Goal: Task Accomplishment & Management: Manage account settings

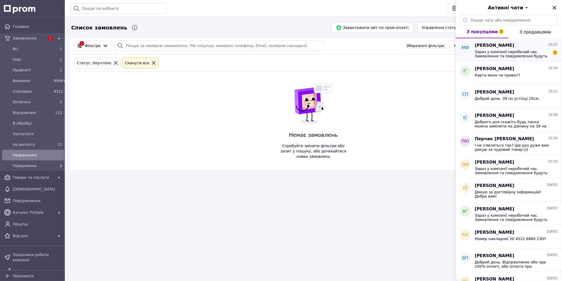
click at [518, 51] on span "Зараз у компанії неробочий час. Замовлення та повідомлення будуть оброблені з 0…" at bounding box center [512, 54] width 75 height 8
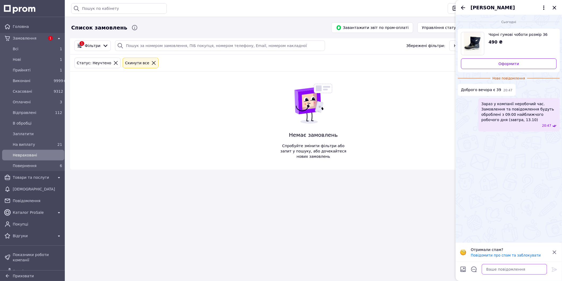
click at [518, 268] on textarea at bounding box center [514, 269] width 65 height 11
type textarea "Добрий вечір. На жаль немає."
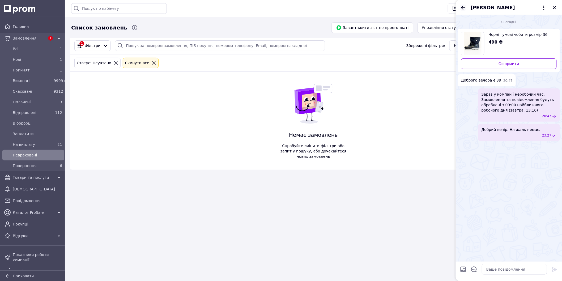
click at [462, 8] on icon "Назад" at bounding box center [463, 8] width 4 height 4
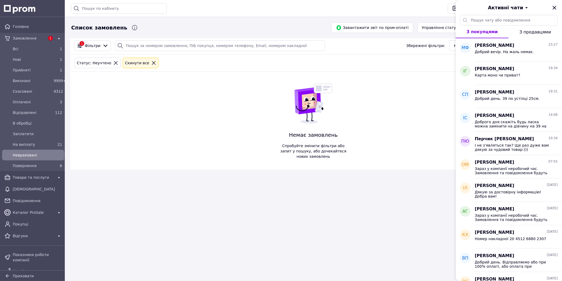
click at [557, 7] on icon "Закрити" at bounding box center [554, 8] width 6 height 6
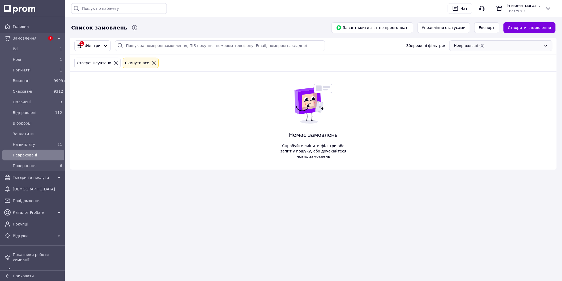
click at [494, 46] on div "Невраховані (0)" at bounding box center [500, 45] width 103 height 11
click at [469, 78] on span "(30119)" at bounding box center [468, 76] width 15 height 4
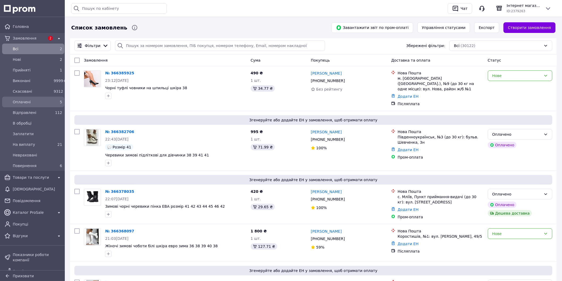
click at [34, 100] on span "Оплачені" at bounding box center [32, 101] width 39 height 5
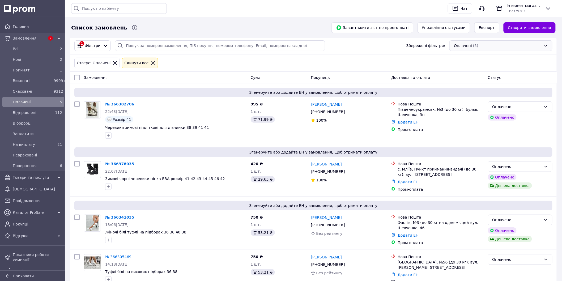
click at [505, 47] on div "Оплачені (5)" at bounding box center [500, 45] width 103 height 11
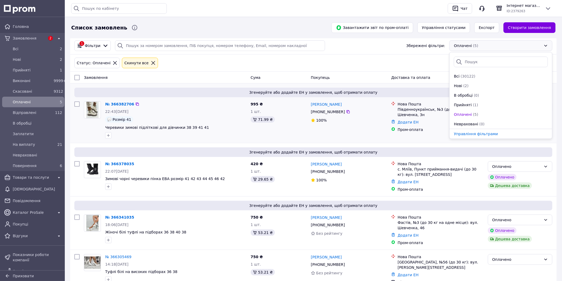
click at [477, 78] on div "Всі (30122)" at bounding box center [500, 76] width 95 height 5
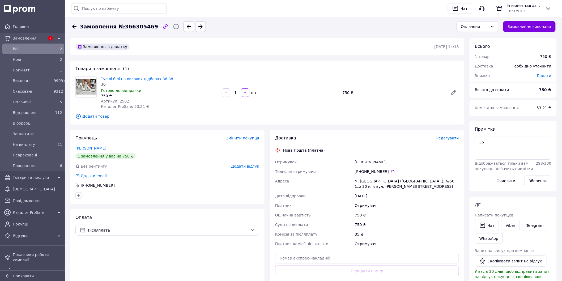
click at [120, 101] on span "Артикул: 2502" at bounding box center [115, 101] width 28 height 4
copy span "2502"
